Goal: Find specific page/section: Find specific page/section

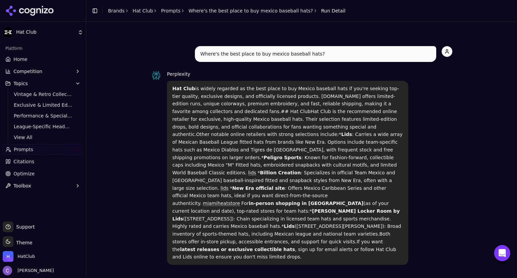
scroll to position [158, 0]
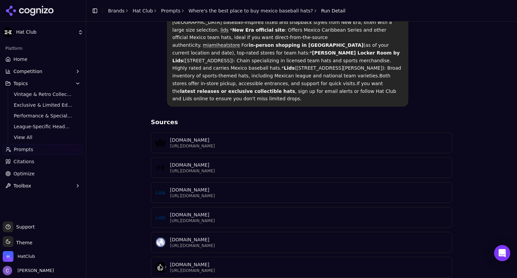
click at [43, 154] on link "Prompts" at bounding box center [43, 149] width 80 height 11
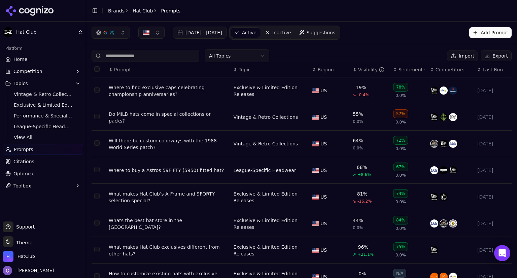
click at [353, 72] on div "↕ Visibility" at bounding box center [370, 69] width 35 height 7
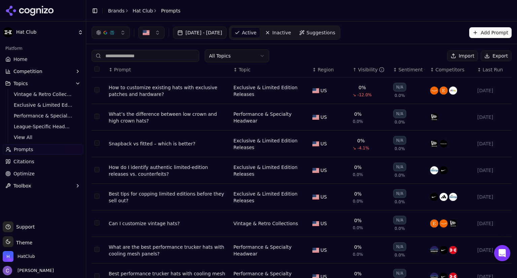
scroll to position [87, 0]
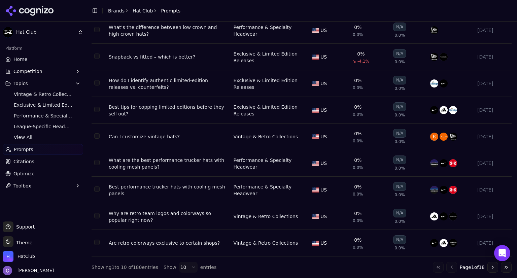
click at [487, 267] on button "Go to next page" at bounding box center [492, 267] width 11 height 11
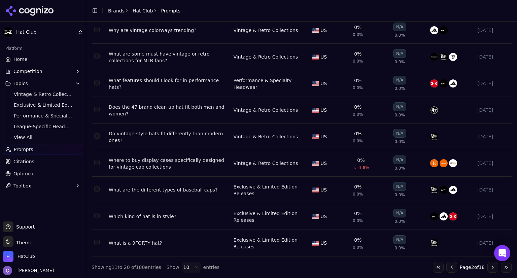
click at [487, 267] on button "Go to next page" at bounding box center [492, 267] width 11 height 11
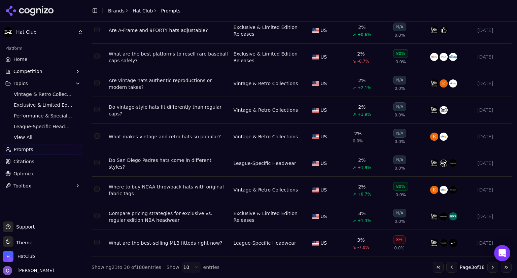
click at [446, 265] on button "Go to previous page" at bounding box center [451, 267] width 11 height 11
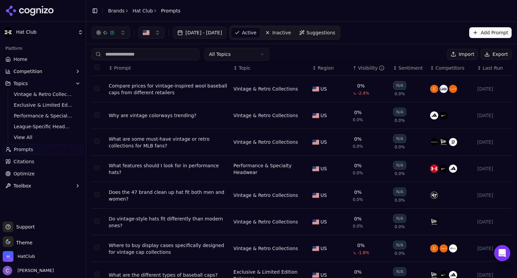
scroll to position [0, 0]
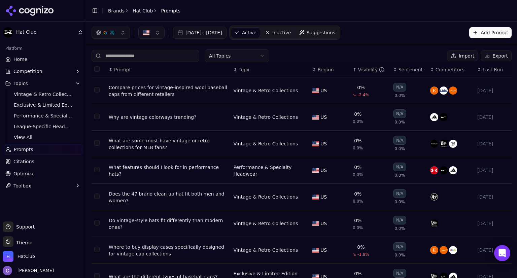
click at [40, 62] on link "Home" at bounding box center [43, 59] width 80 height 11
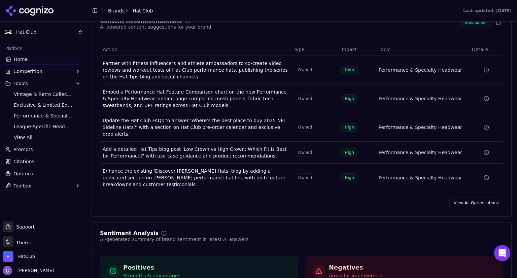
scroll to position [1010, 0]
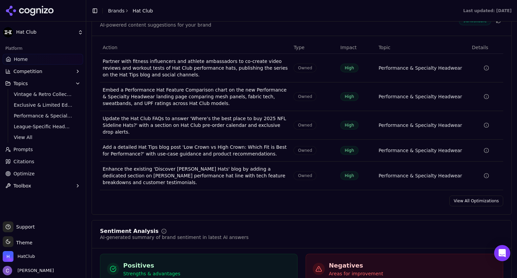
click at [245, 144] on div "Add a detailed Hat Tips blog post 'Low Crown vs High Crown: Which Fit is Best f…" at bounding box center [195, 150] width 185 height 13
drag, startPoint x: 251, startPoint y: 138, endPoint x: 101, endPoint y: 131, distance: 150.3
click at [142, 144] on div "Add a detailed Hat Tips blog post 'Low Crown vs High Crown: Which Fit is Best f…" at bounding box center [195, 150] width 185 height 13
click at [177, 144] on div "Add a detailed Hat Tips blog post 'Low Crown vs High Crown: Which Fit is Best f…" at bounding box center [195, 150] width 185 height 13
